Goal: Task Accomplishment & Management: Manage account settings

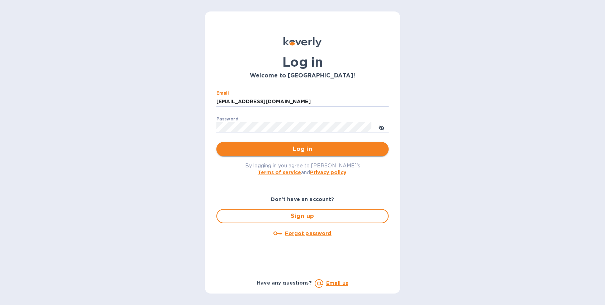
click at [303, 148] on span "Log in" at bounding box center [302, 149] width 161 height 9
type input "[EMAIL_ADDRESS][DOMAIN_NAME]"
click at [302, 149] on span "Log in" at bounding box center [302, 149] width 161 height 9
type input "[EMAIL_ADDRESS][DOMAIN_NAME]"
click at [306, 95] on div "Email [EMAIL_ADDRESS][DOMAIN_NAME] ​" at bounding box center [302, 104] width 172 height 26
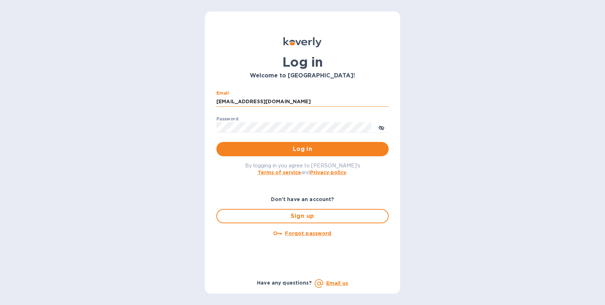
click at [299, 102] on input "[EMAIL_ADDRESS][DOMAIN_NAME]" at bounding box center [302, 101] width 172 height 11
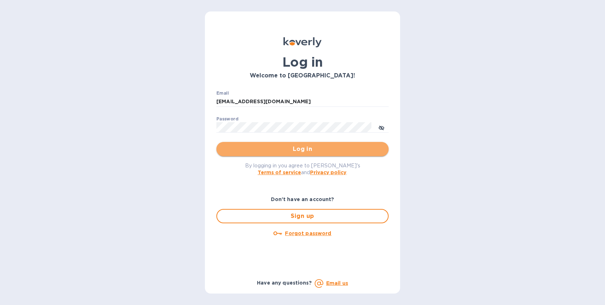
click at [293, 151] on span "Log in" at bounding box center [302, 149] width 161 height 9
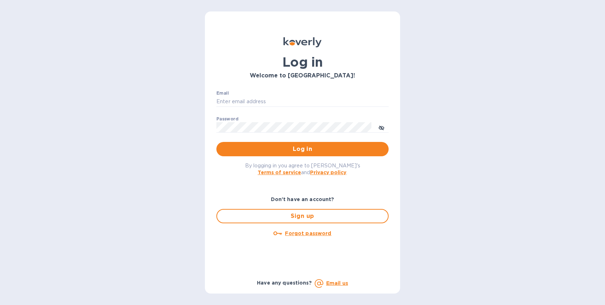
type input "[EMAIL_ADDRESS][DOMAIN_NAME]"
click at [290, 150] on span "Log in" at bounding box center [302, 149] width 161 height 9
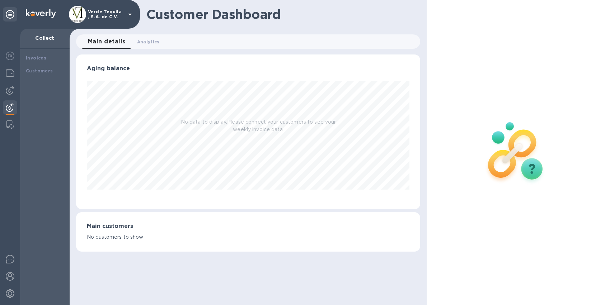
scroll to position [155, 344]
click at [7, 70] on img at bounding box center [10, 73] width 9 height 9
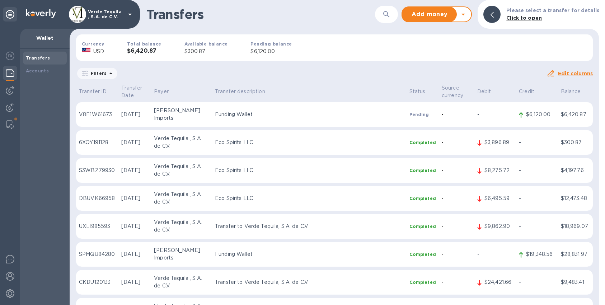
click at [130, 13] on icon at bounding box center [130, 14] width 9 height 9
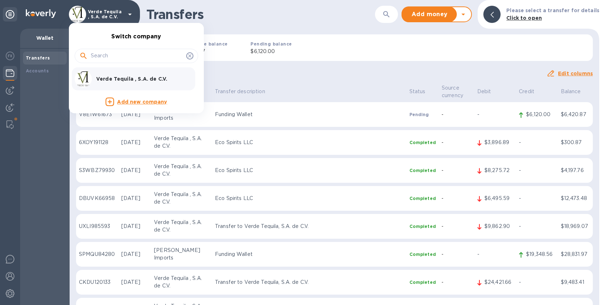
click at [293, 20] on div at bounding box center [302, 152] width 605 height 305
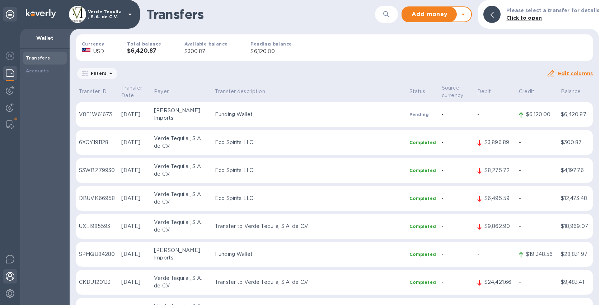
click at [10, 279] on img at bounding box center [10, 276] width 9 height 9
